Goal: Task Accomplishment & Management: Manage account settings

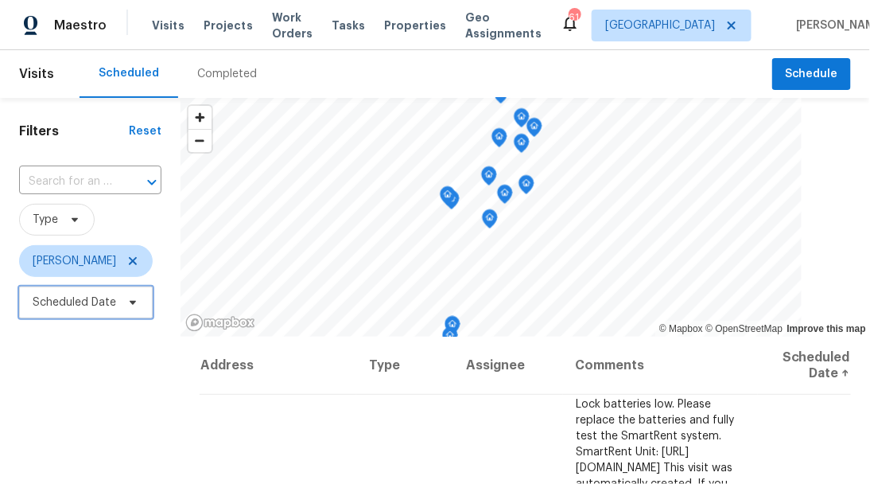
click at [60, 311] on span "Scheduled Date" at bounding box center [86, 302] width 134 height 32
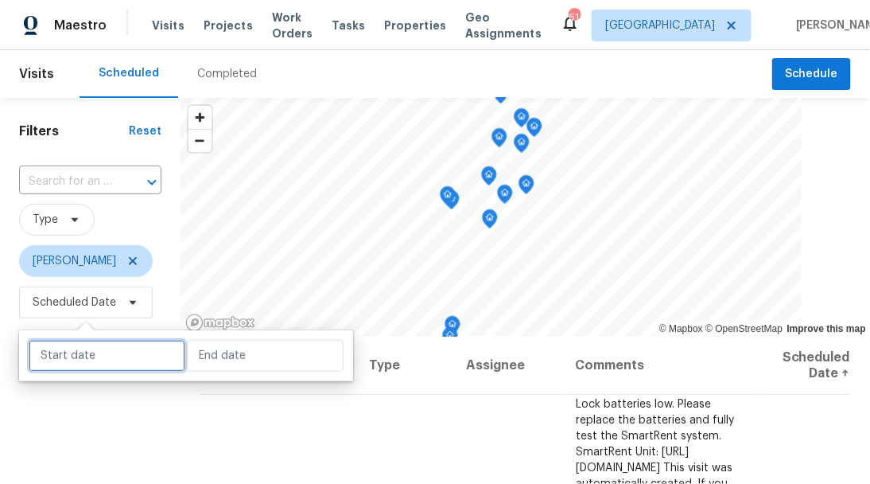
select select "8"
select select "2025"
select select "9"
select select "2025"
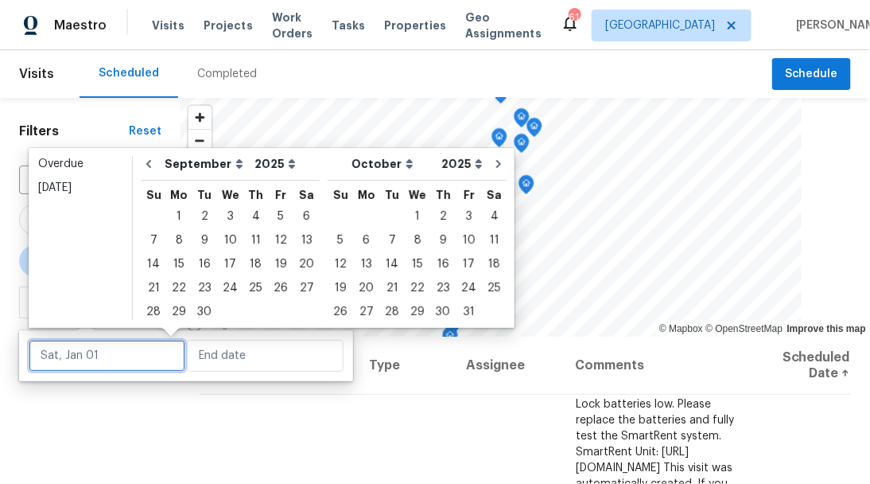
click at [72, 345] on input "text" at bounding box center [107, 356] width 157 height 32
type input "Sun, Sep 07"
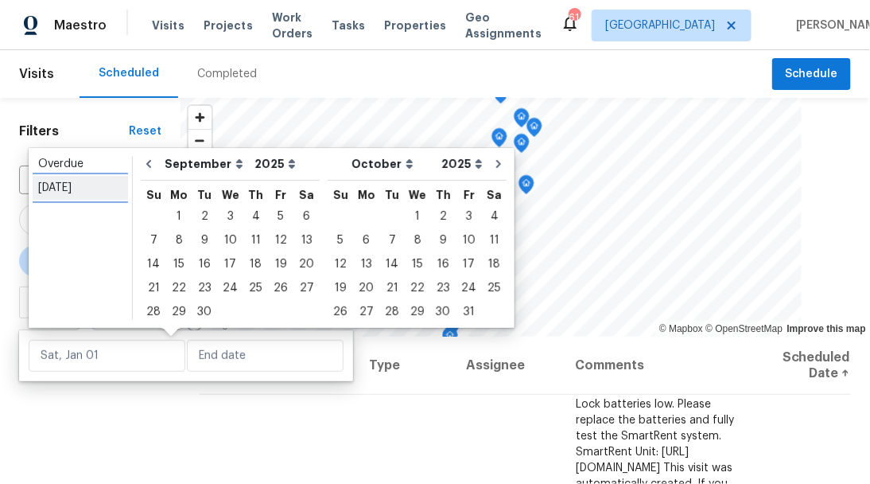
click at [68, 189] on div "Today" at bounding box center [80, 188] width 84 height 16
type input "Fri, Sep 26"
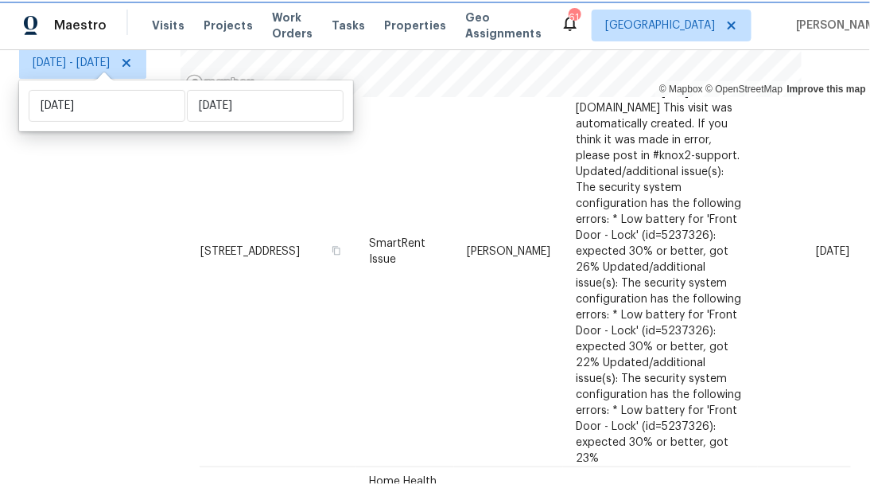
scroll to position [147, 0]
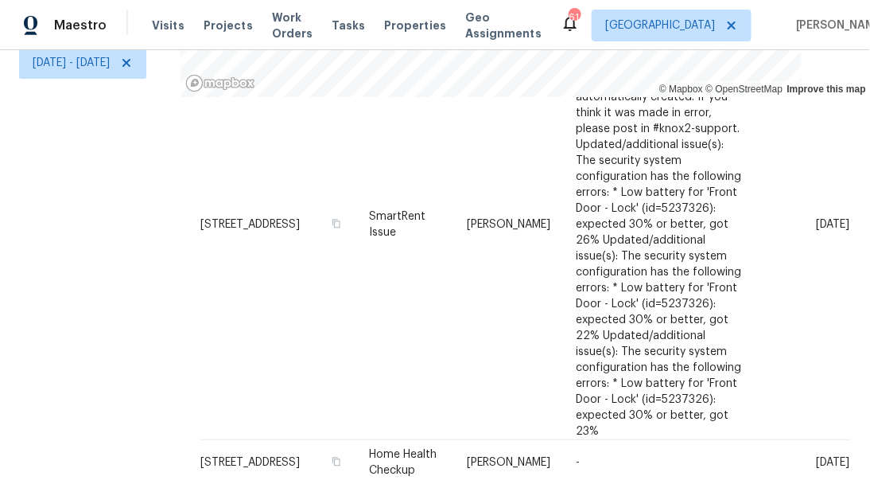
scroll to position [0, 0]
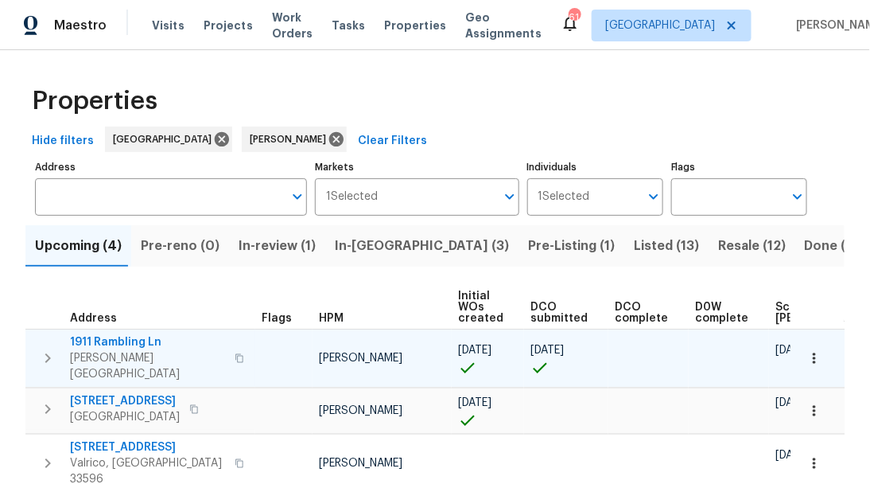
click at [236, 353] on icon "button" at bounding box center [240, 357] width 8 height 9
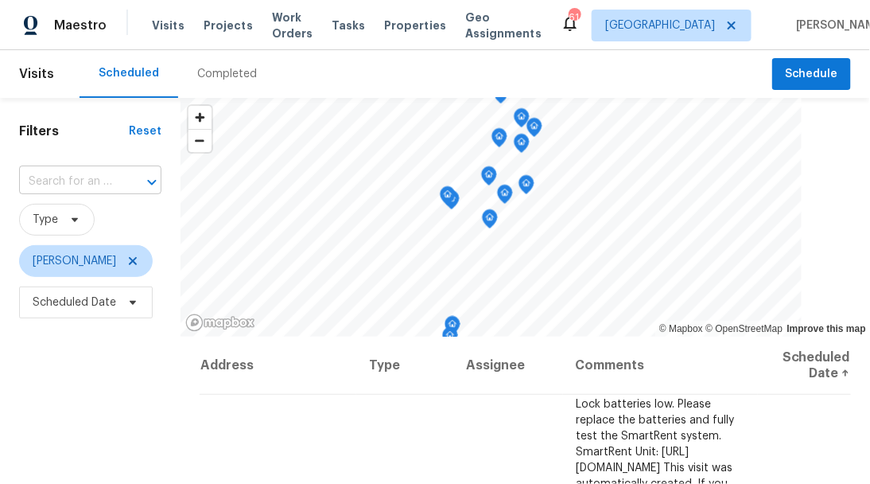
click at [73, 183] on input "text" at bounding box center [68, 181] width 98 height 25
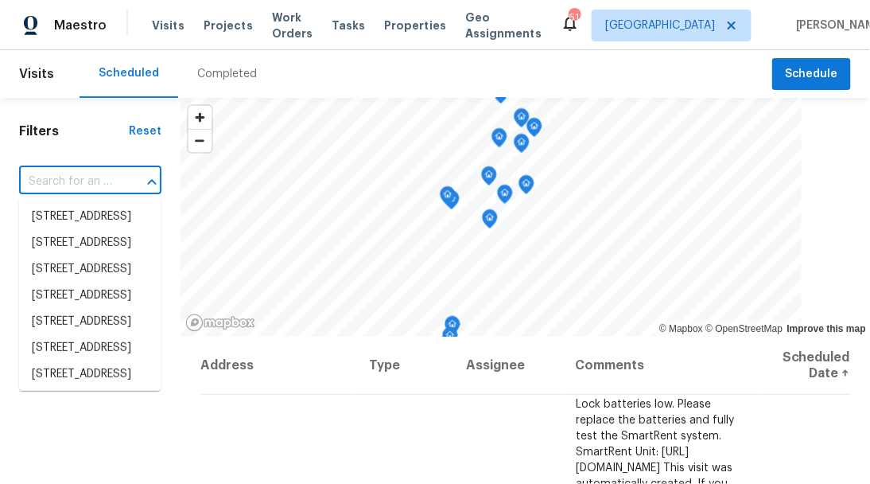
paste input "1911 Rambling Ln Brandon FL 33510"
type input "1911 Rambling Ln Brandon FL 33510"
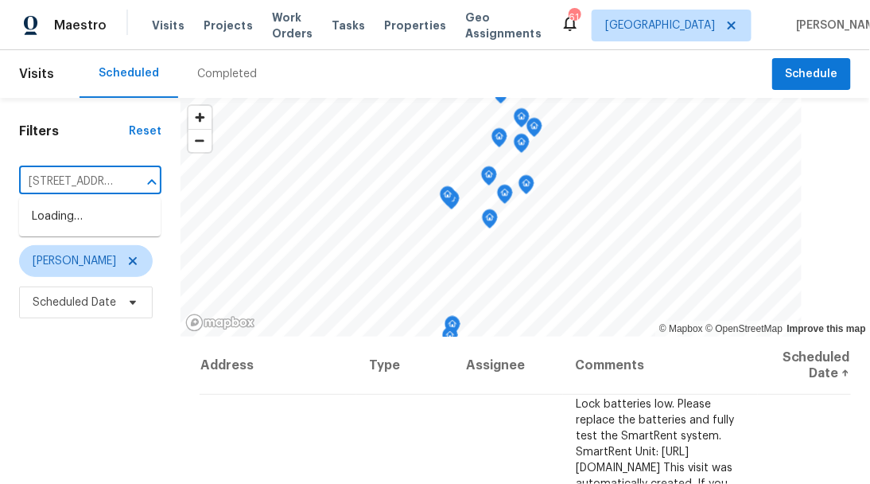
scroll to position [0, 98]
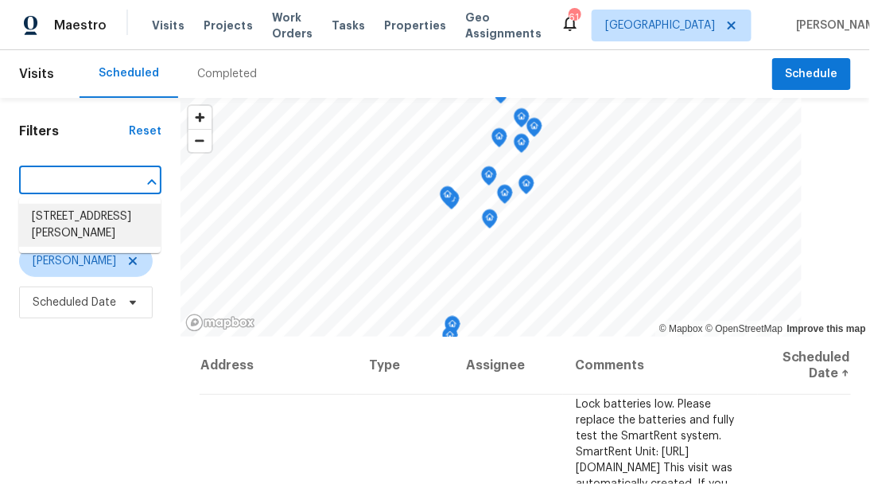
click at [82, 228] on li "1911 Rambling Ln, Brandon, FL 33510" at bounding box center [90, 225] width 142 height 43
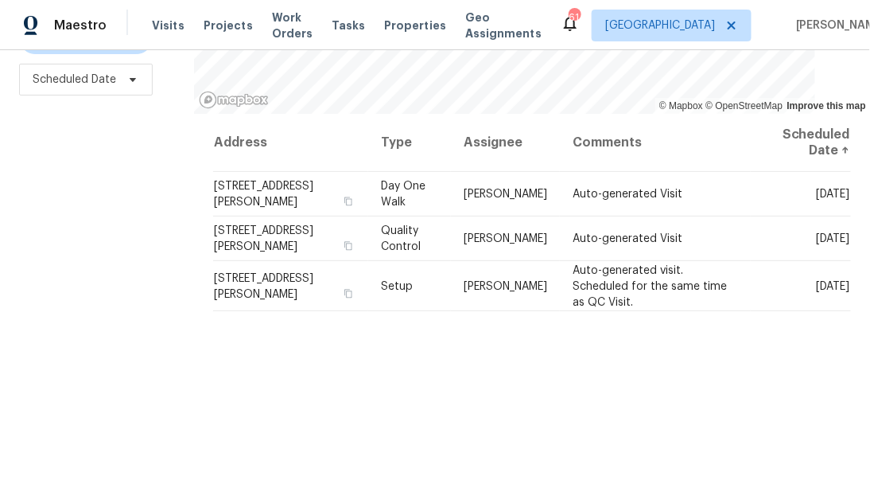
scroll to position [233, 0]
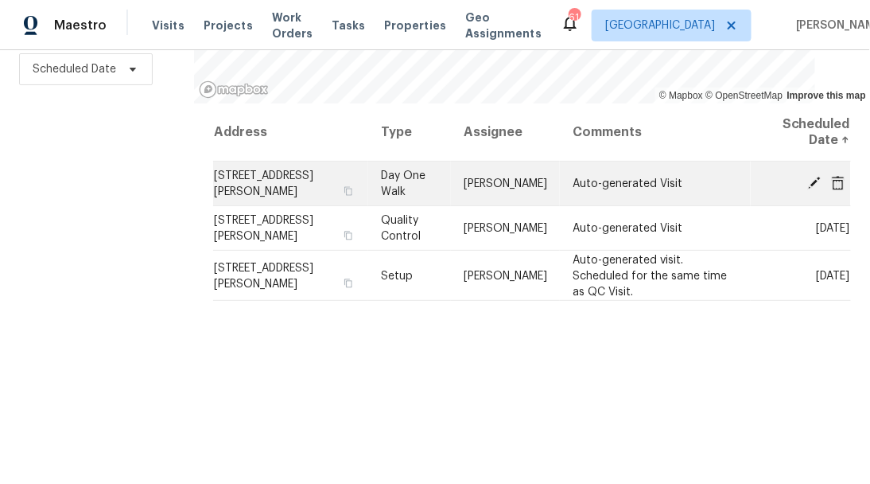
click at [808, 178] on icon at bounding box center [814, 182] width 13 height 13
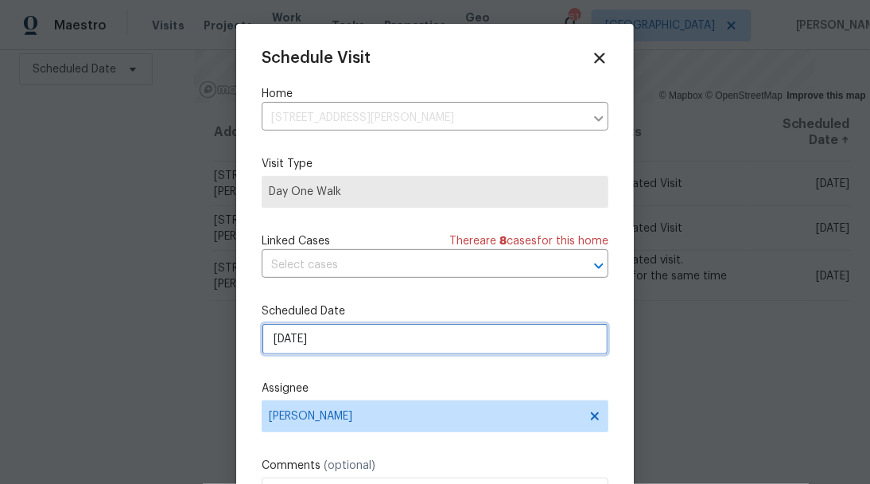
click at [349, 337] on input "9/29/2025" at bounding box center [435, 339] width 347 height 32
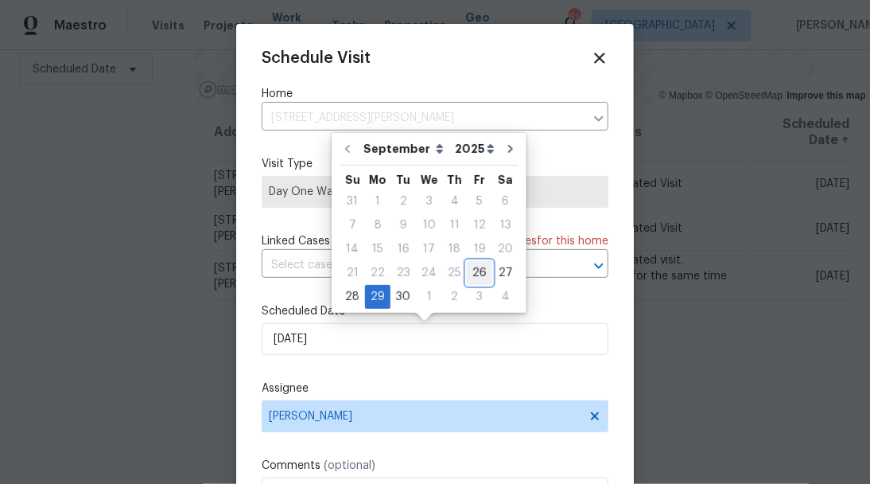
click at [479, 271] on div "26" at bounding box center [479, 273] width 25 height 22
type input "[DATE]"
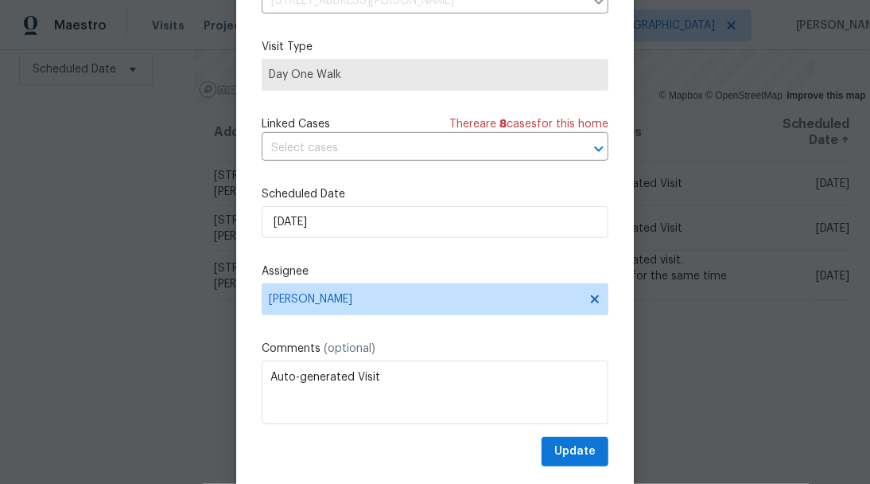
scroll to position [120, 0]
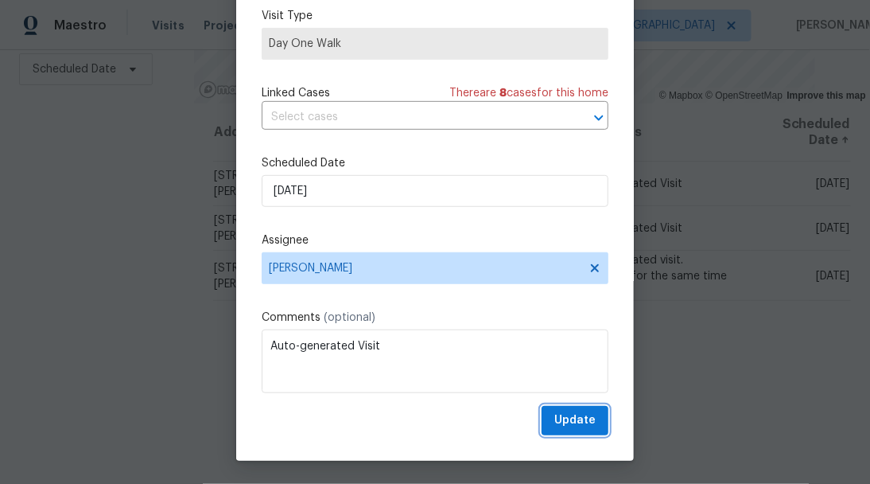
click at [548, 409] on button "Update" at bounding box center [575, 420] width 67 height 29
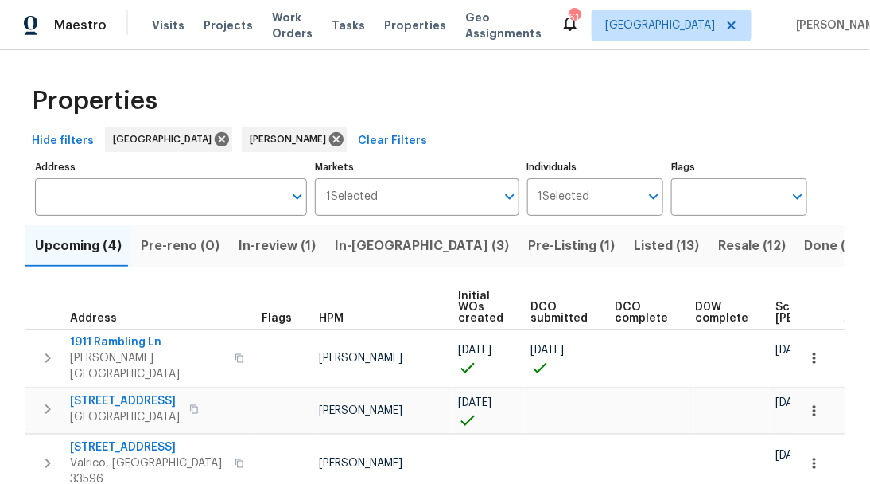
click at [379, 249] on span "In-[GEOGRAPHIC_DATA] (3)" at bounding box center [422, 246] width 174 height 22
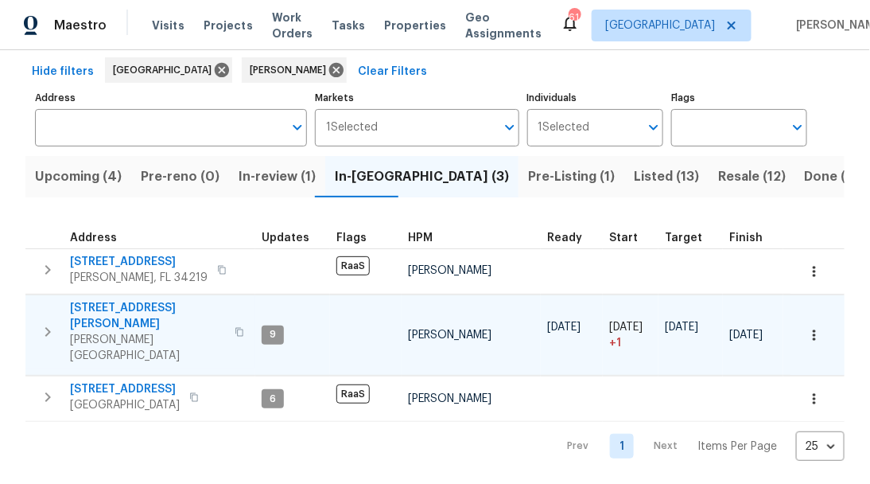
scroll to position [76, 0]
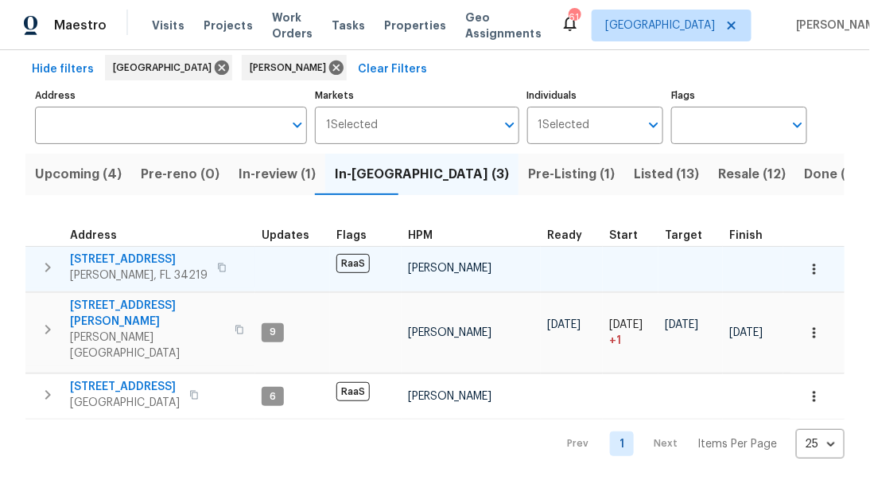
click at [95, 253] on span "11440 64th St E" at bounding box center [139, 259] width 138 height 16
